Goal: Navigation & Orientation: Find specific page/section

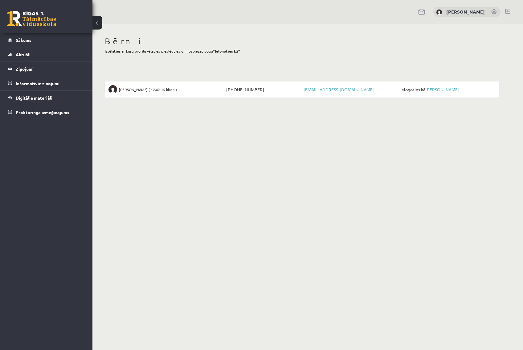
click at [0, 350] on nordpass-portal at bounding box center [0, 350] width 0 height 0
click at [450, 89] on link "[PERSON_NAME]" at bounding box center [442, 90] width 34 height 6
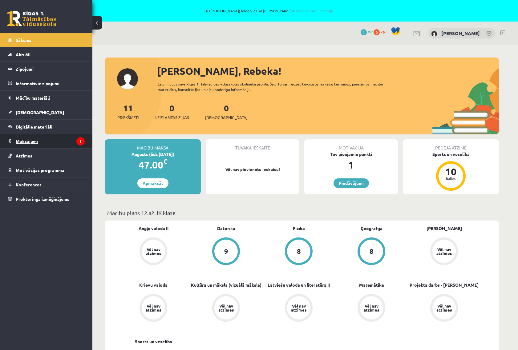
click at [69, 145] on legend "Maksājumi 1" at bounding box center [50, 141] width 69 height 14
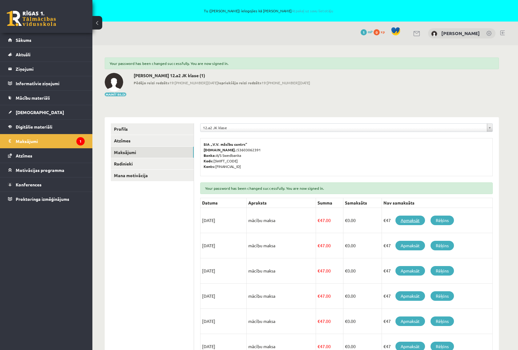
click at [417, 220] on link "Apmaksāt" at bounding box center [410, 221] width 30 height 10
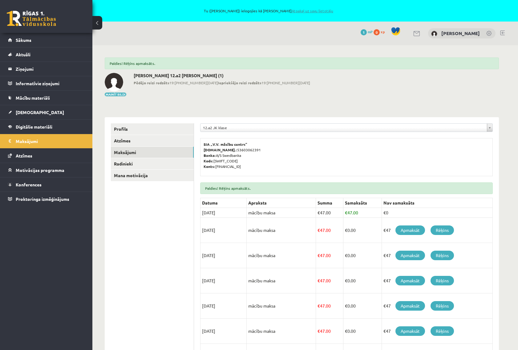
click at [320, 12] on link "Atpakaļ uz savu lietotāju" at bounding box center [313, 10] width 42 height 5
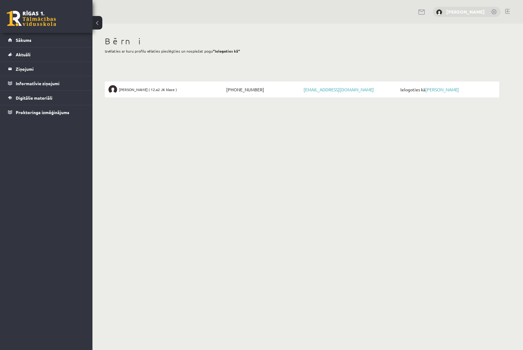
click at [464, 11] on link "[PERSON_NAME]" at bounding box center [465, 12] width 38 height 6
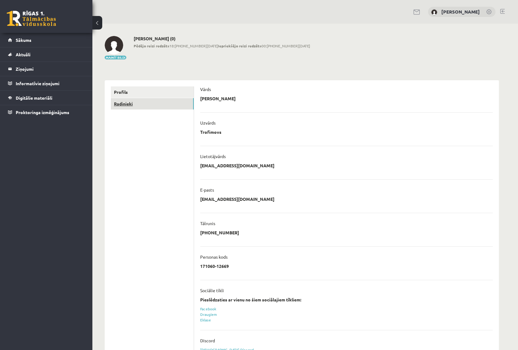
click at [152, 107] on link "Radinieki" at bounding box center [152, 103] width 83 height 11
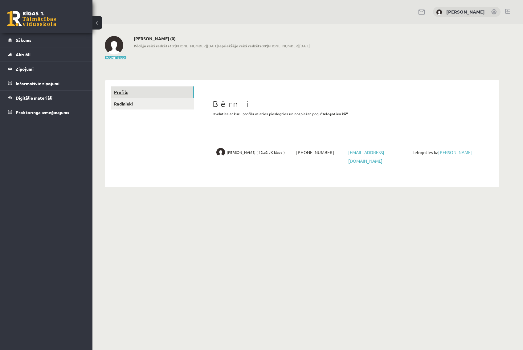
click at [160, 95] on link "Profils" at bounding box center [152, 92] width 83 height 11
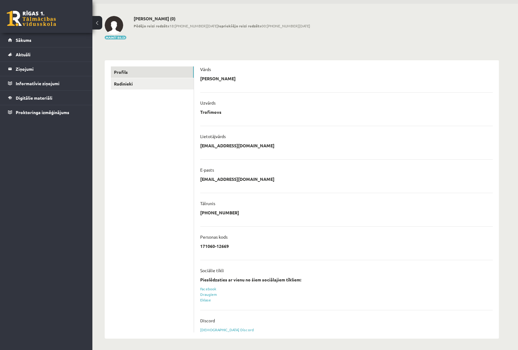
scroll to position [21, 0]
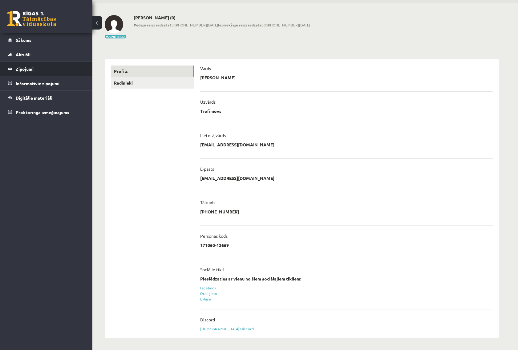
click at [24, 67] on legend "Ziņojumi 0" at bounding box center [50, 69] width 69 height 14
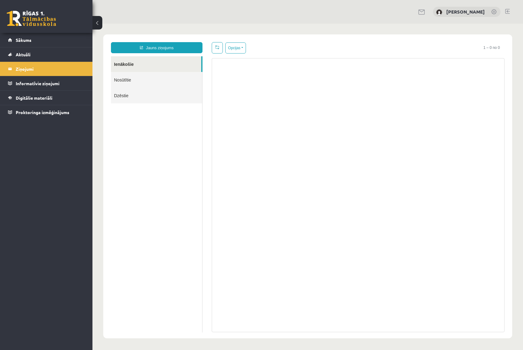
click at [121, 79] on link "Nosūtītie" at bounding box center [156, 80] width 91 height 16
click at [125, 95] on link "Dzēstie" at bounding box center [156, 96] width 91 height 16
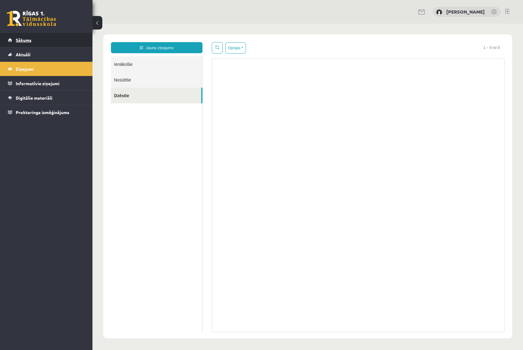
click at [28, 44] on link "Sākums" at bounding box center [46, 40] width 77 height 14
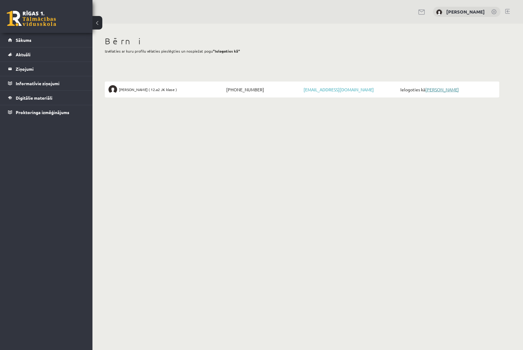
click at [444, 90] on link "[PERSON_NAME]" at bounding box center [442, 90] width 34 height 6
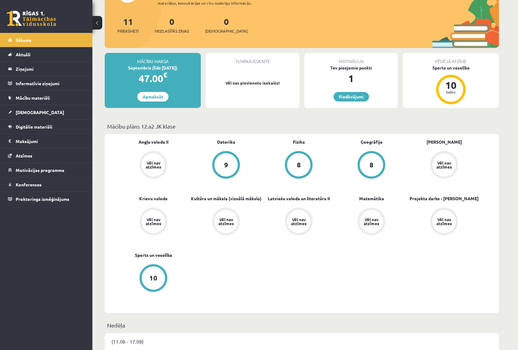
scroll to position [88, 0]
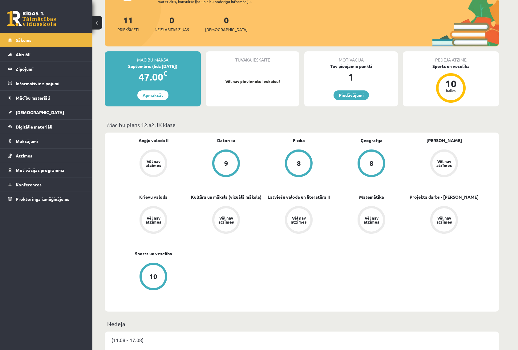
click at [424, 255] on div "Angļu valoda II Vēl nav atzīmes Datorika 9 Fizika 8 Ģeogrāfija 8 Ķīmija II Vēl …" at bounding box center [298, 222] width 363 height 170
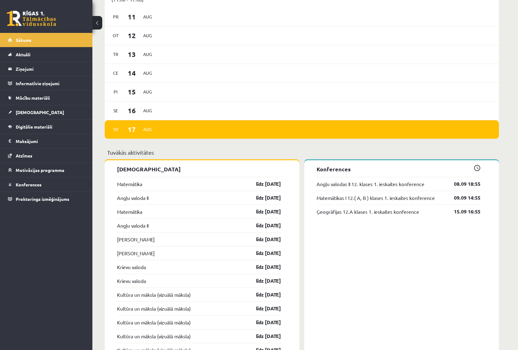
scroll to position [428, 0]
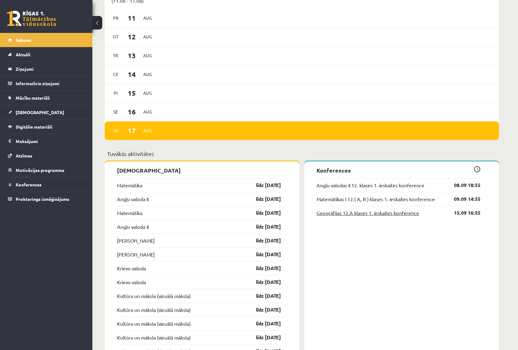
click at [410, 214] on link "Ģeogrāfijas 12.A klases 1. ieskaites konference" at bounding box center [368, 212] width 103 height 7
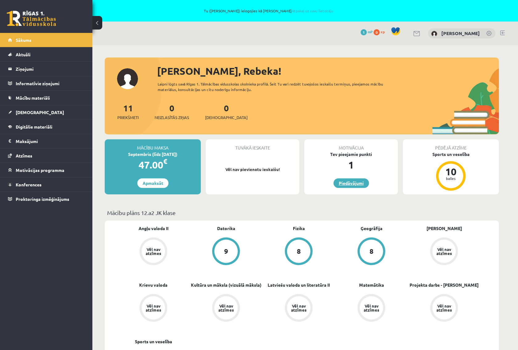
click at [348, 183] on link "Piedāvājumi" at bounding box center [350, 184] width 35 height 10
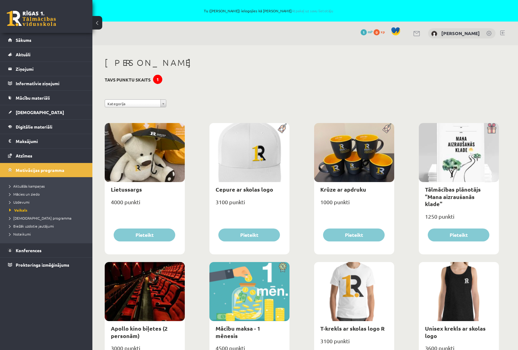
click at [501, 33] on link at bounding box center [502, 32] width 5 height 5
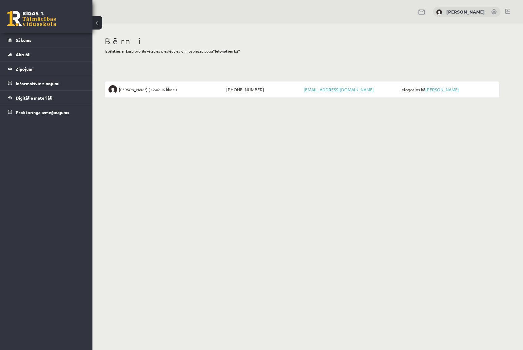
click at [0, 350] on nordpass-portal at bounding box center [0, 350] width 0 height 0
click at [507, 10] on link at bounding box center [507, 11] width 5 height 5
